Goal: Use online tool/utility: Utilize a website feature to perform a specific function

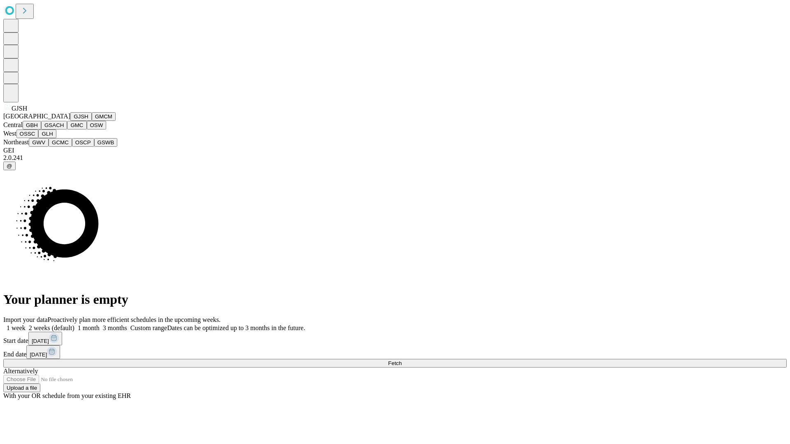
click at [70, 121] on button "GJSH" at bounding box center [80, 116] width 21 height 9
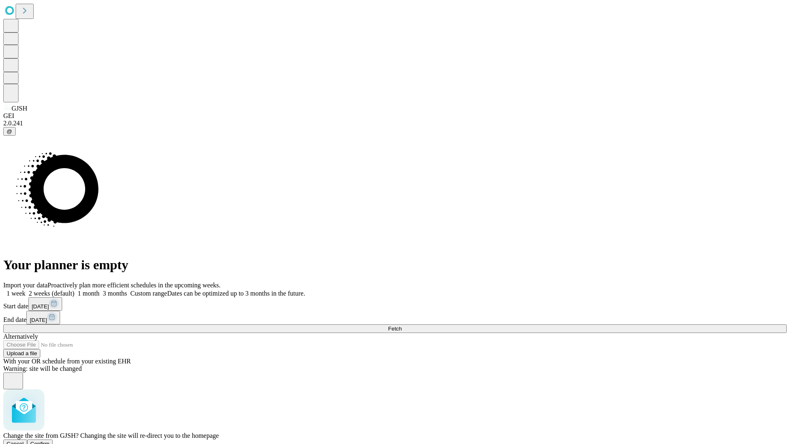
click at [50, 441] on span "Confirm" at bounding box center [39, 444] width 19 height 6
click at [25, 290] on label "1 week" at bounding box center [14, 293] width 22 height 7
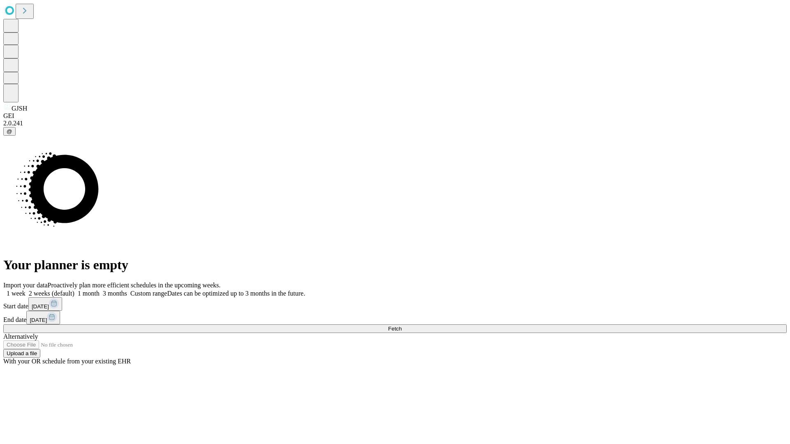
click at [401, 326] on span "Fetch" at bounding box center [395, 329] width 14 height 6
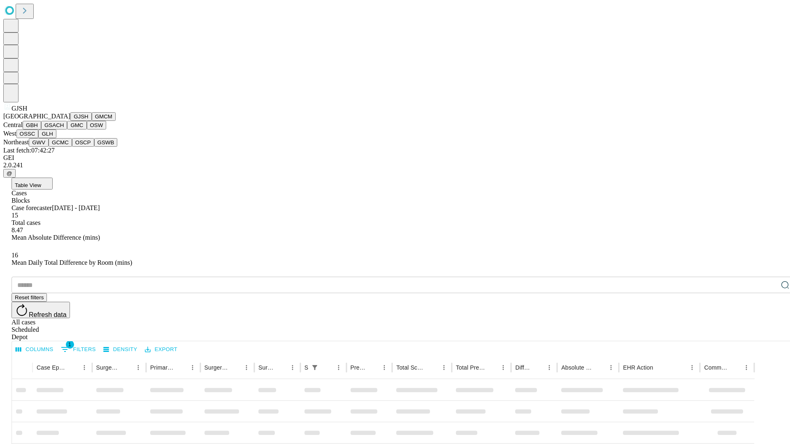
click at [92, 121] on button "GMCM" at bounding box center [104, 116] width 24 height 9
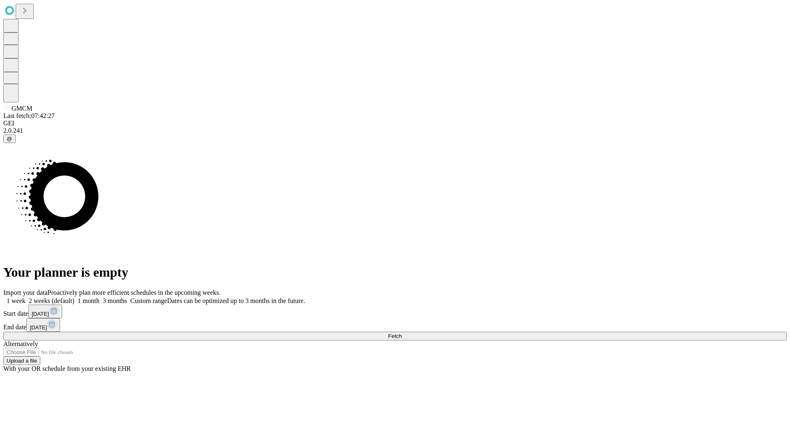
click at [25, 297] on label "1 week" at bounding box center [14, 300] width 22 height 7
click at [401, 333] on span "Fetch" at bounding box center [395, 336] width 14 height 6
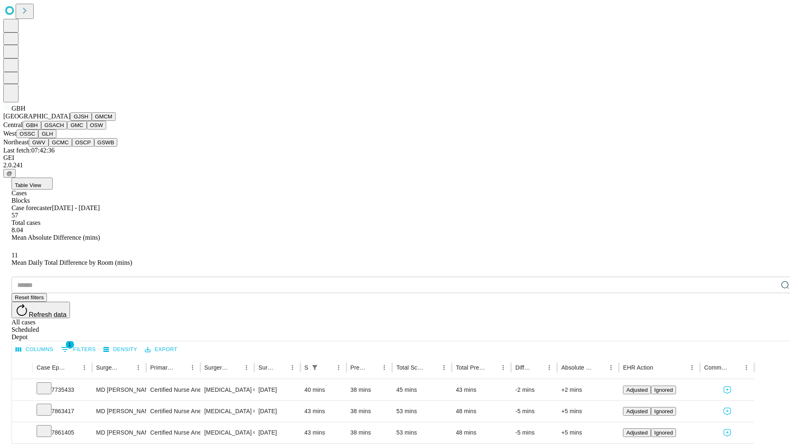
click at [64, 130] on button "GSACH" at bounding box center [54, 125] width 26 height 9
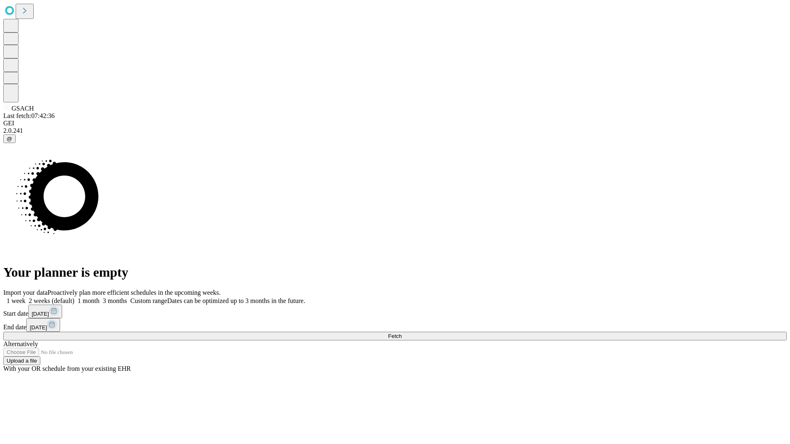
click at [25, 297] on label "1 week" at bounding box center [14, 300] width 22 height 7
click at [401, 333] on span "Fetch" at bounding box center [395, 336] width 14 height 6
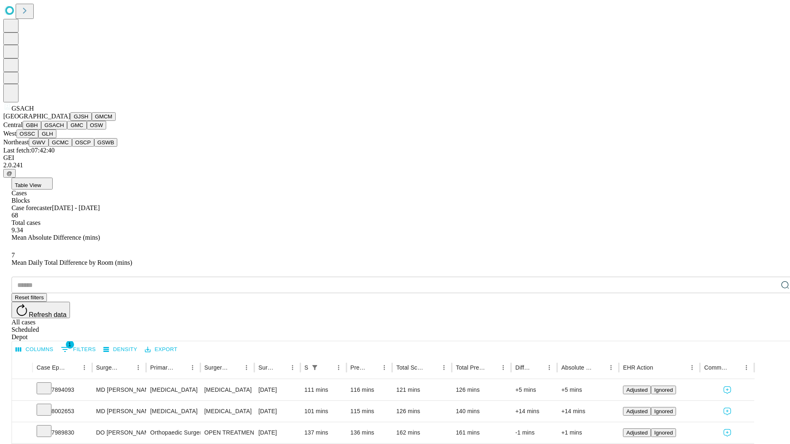
click at [67, 130] on button "GMC" at bounding box center [76, 125] width 19 height 9
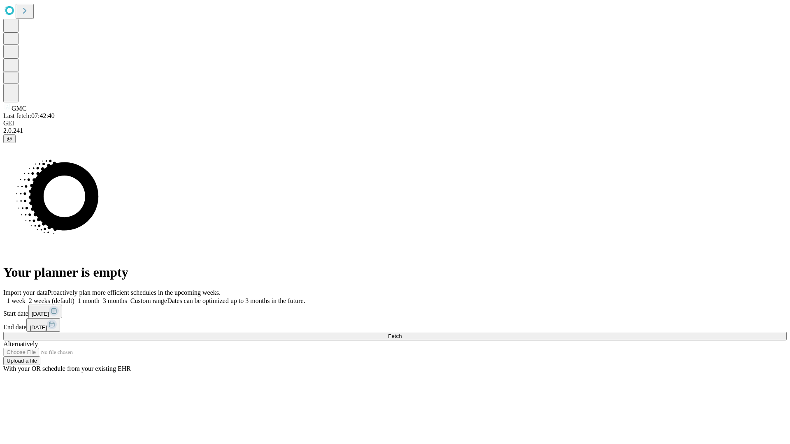
click at [25, 297] on label "1 week" at bounding box center [14, 300] width 22 height 7
click at [401, 333] on span "Fetch" at bounding box center [395, 336] width 14 height 6
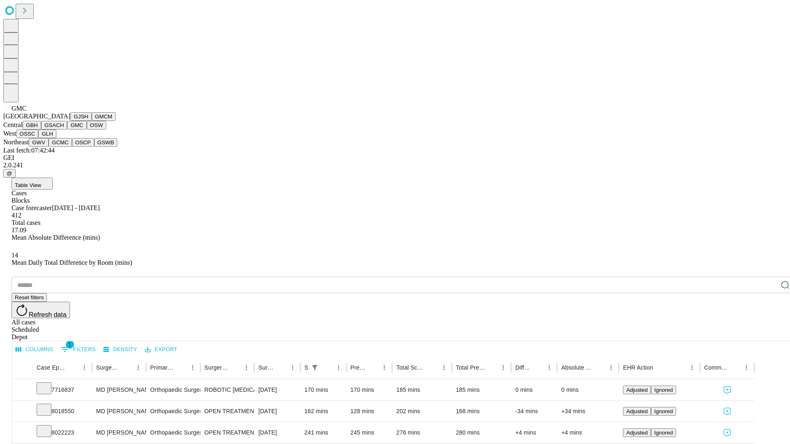
click at [87, 130] on button "OSW" at bounding box center [97, 125] width 20 height 9
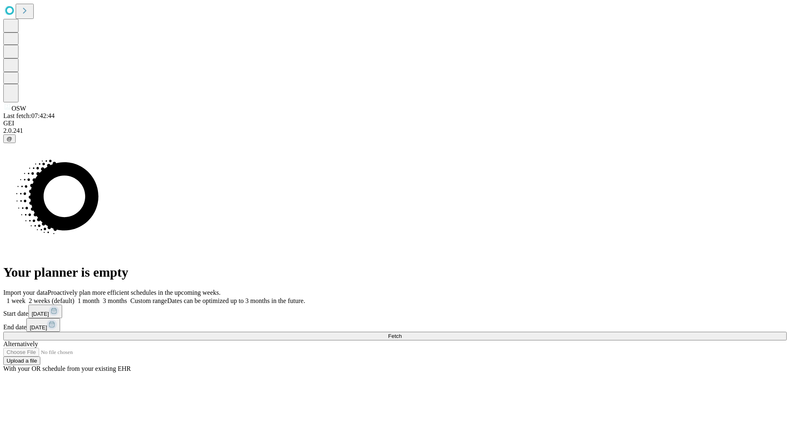
click at [25, 297] on label "1 week" at bounding box center [14, 300] width 22 height 7
click at [401, 333] on span "Fetch" at bounding box center [395, 336] width 14 height 6
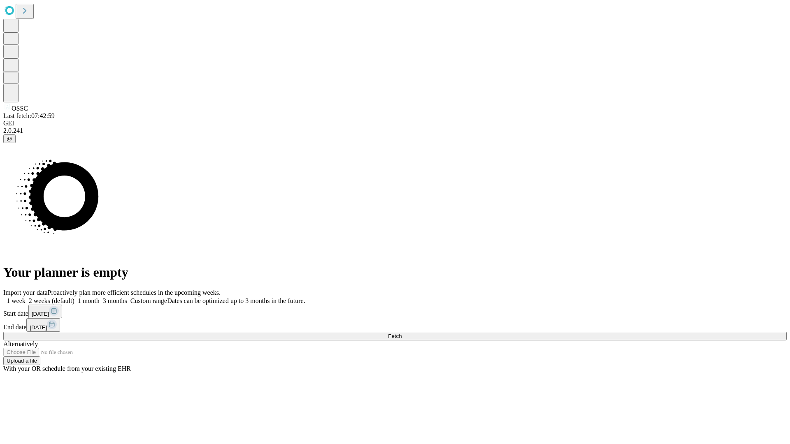
click at [25, 297] on label "1 week" at bounding box center [14, 300] width 22 height 7
click at [401, 333] on span "Fetch" at bounding box center [395, 336] width 14 height 6
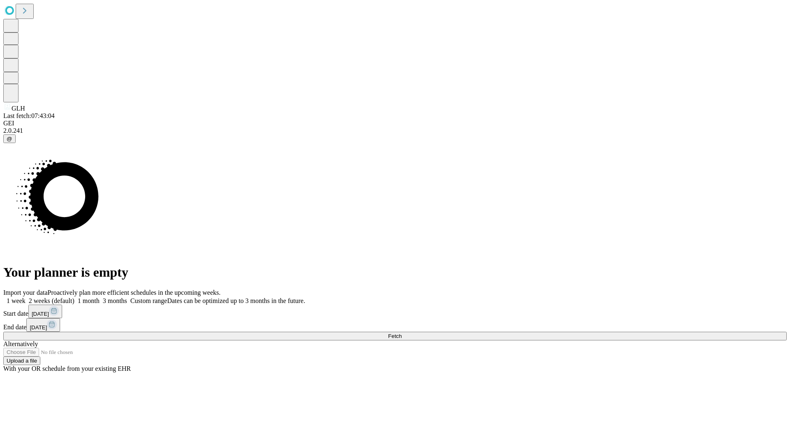
click at [25, 297] on label "1 week" at bounding box center [14, 300] width 22 height 7
click at [401, 333] on span "Fetch" at bounding box center [395, 336] width 14 height 6
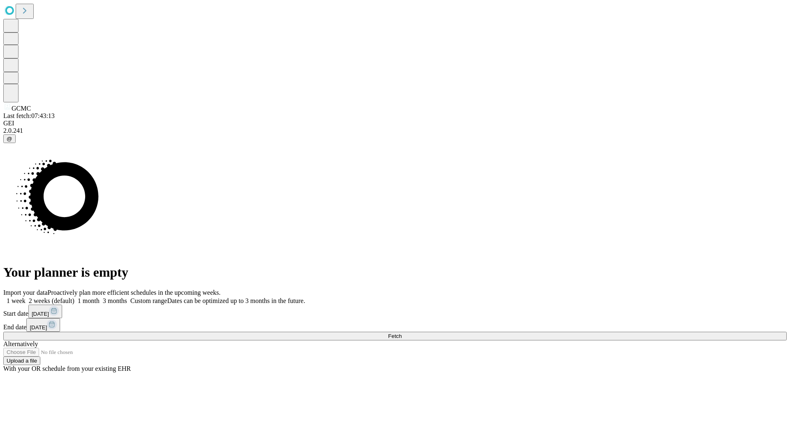
click at [25, 297] on label "1 week" at bounding box center [14, 300] width 22 height 7
click at [401, 333] on span "Fetch" at bounding box center [395, 336] width 14 height 6
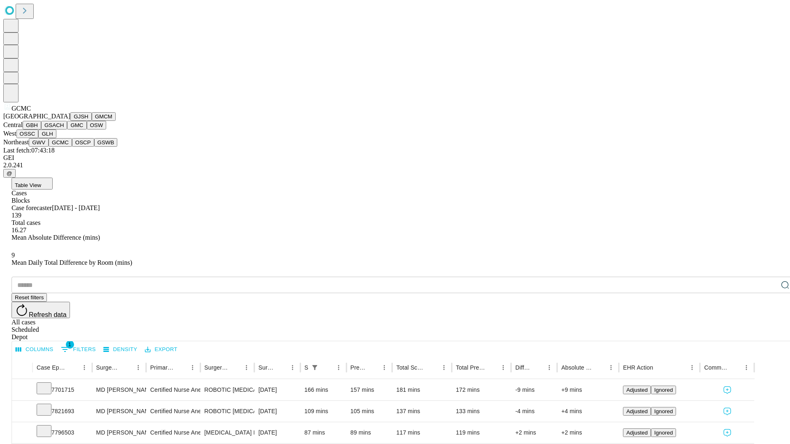
click at [72, 147] on button "OSCP" at bounding box center [83, 142] width 22 height 9
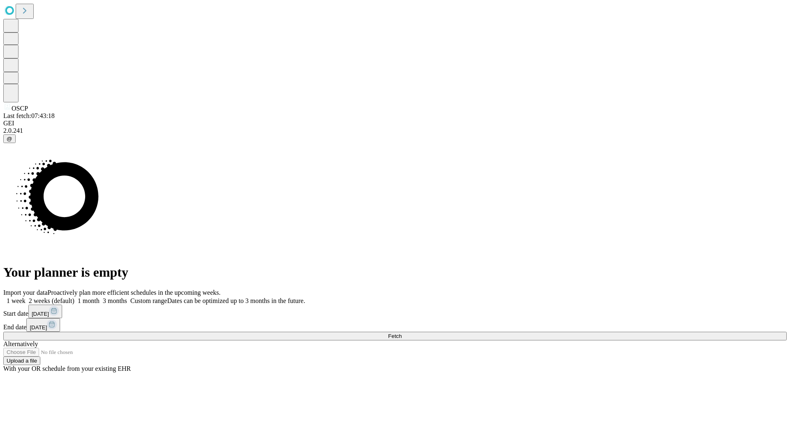
click at [25, 297] on label "1 week" at bounding box center [14, 300] width 22 height 7
click at [401, 333] on span "Fetch" at bounding box center [395, 336] width 14 height 6
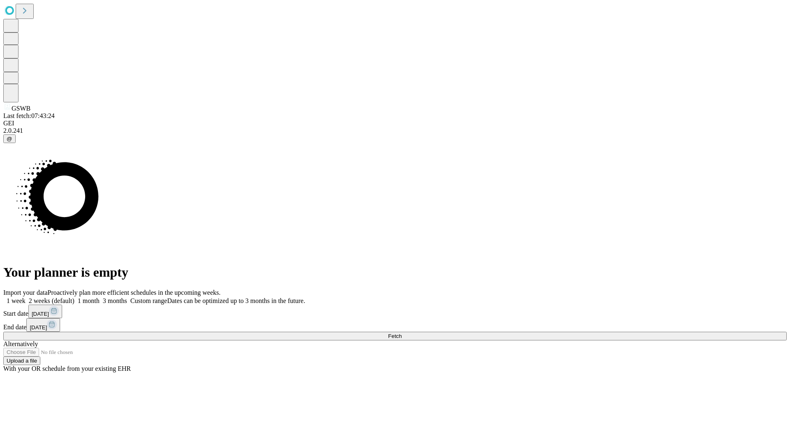
click at [25, 297] on label "1 week" at bounding box center [14, 300] width 22 height 7
click at [401, 333] on span "Fetch" at bounding box center [395, 336] width 14 height 6
